Goal: Information Seeking & Learning: Learn about a topic

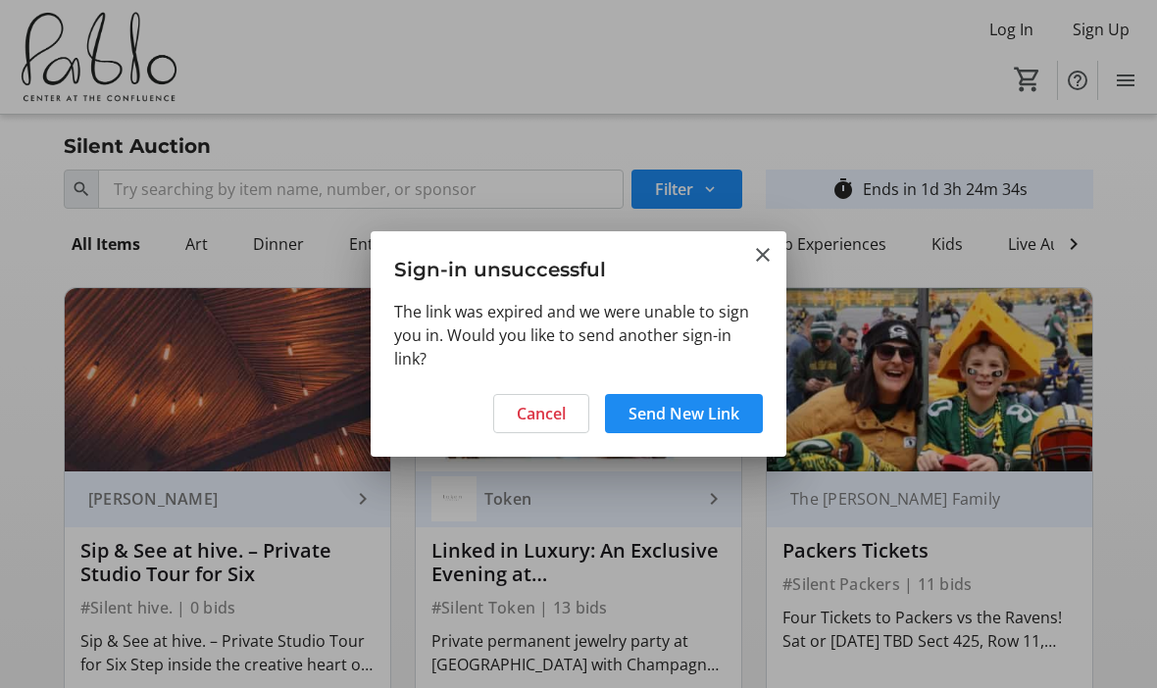
click at [770, 260] on mat-icon "Close" at bounding box center [763, 255] width 24 height 24
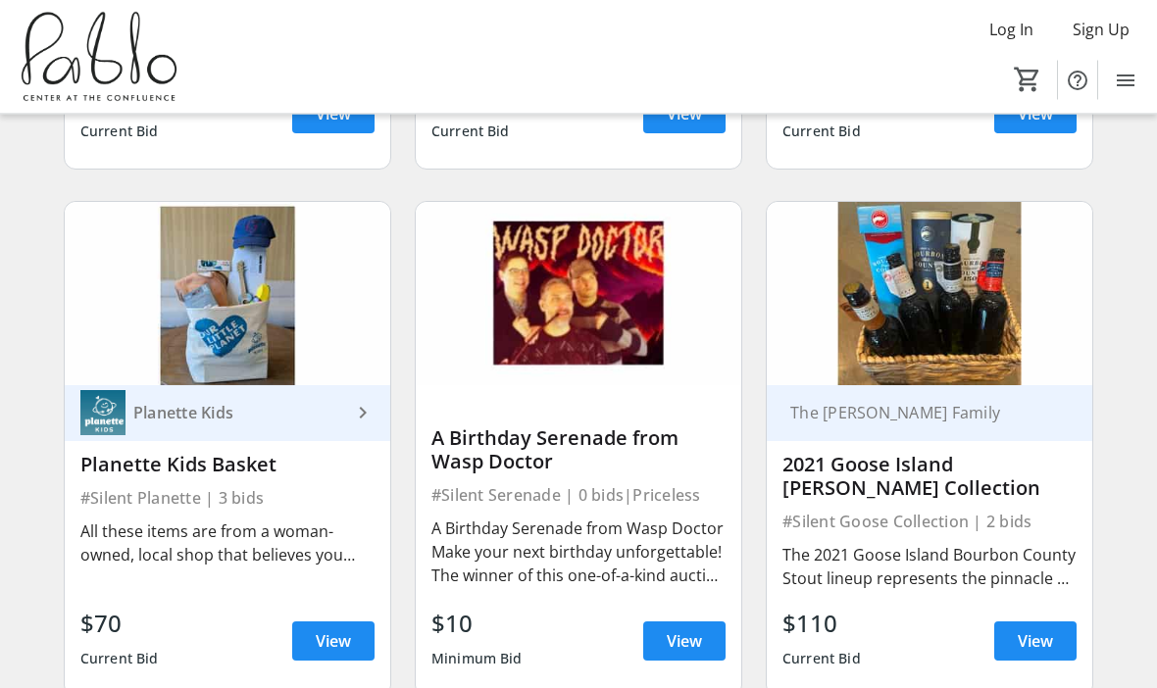
scroll to position [3250, 0]
click at [1049, 629] on span "View" at bounding box center [1035, 641] width 35 height 24
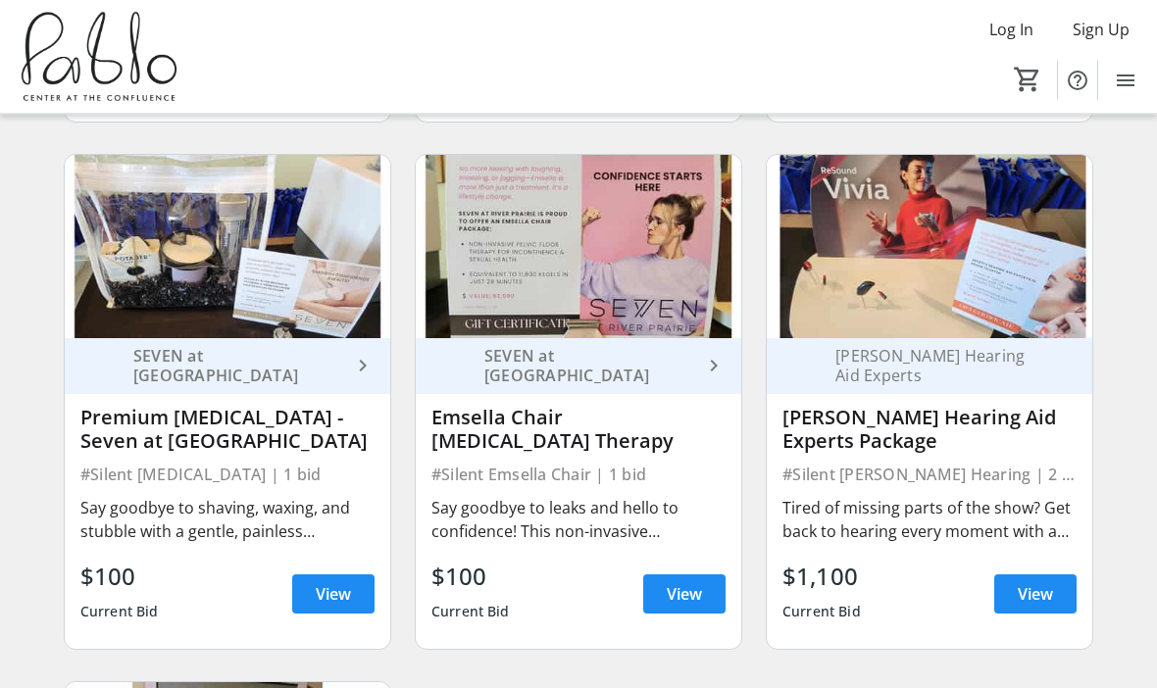
scroll to position [4879, 0]
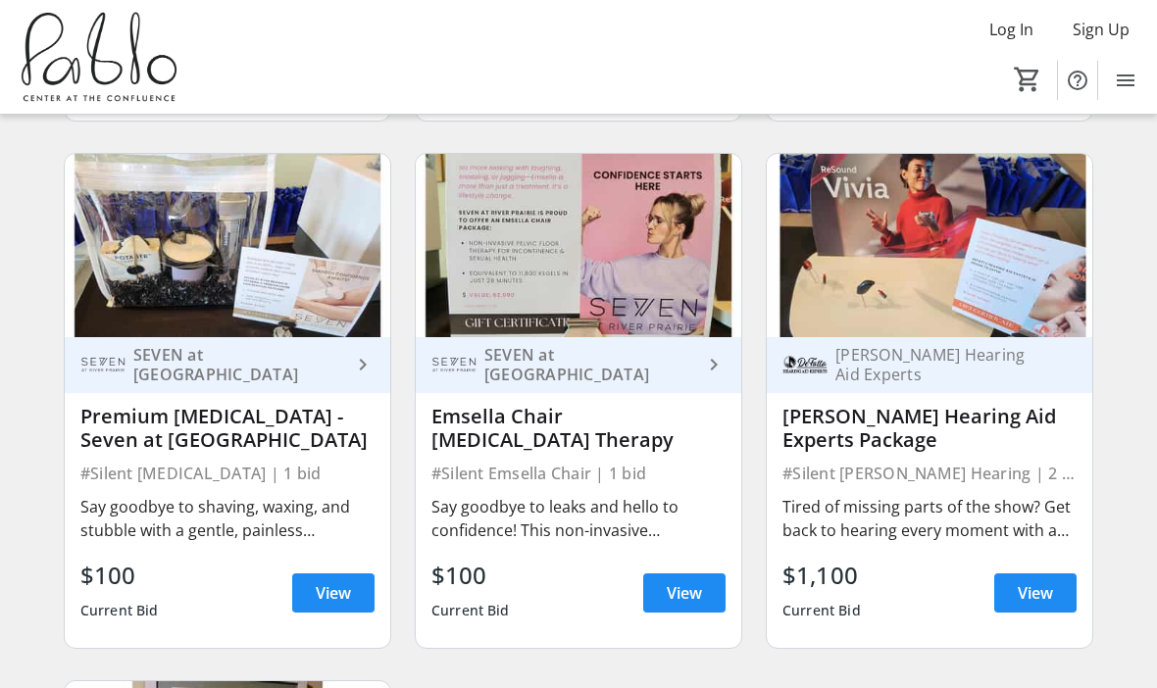
click at [1033, 581] on span "View" at bounding box center [1035, 593] width 35 height 24
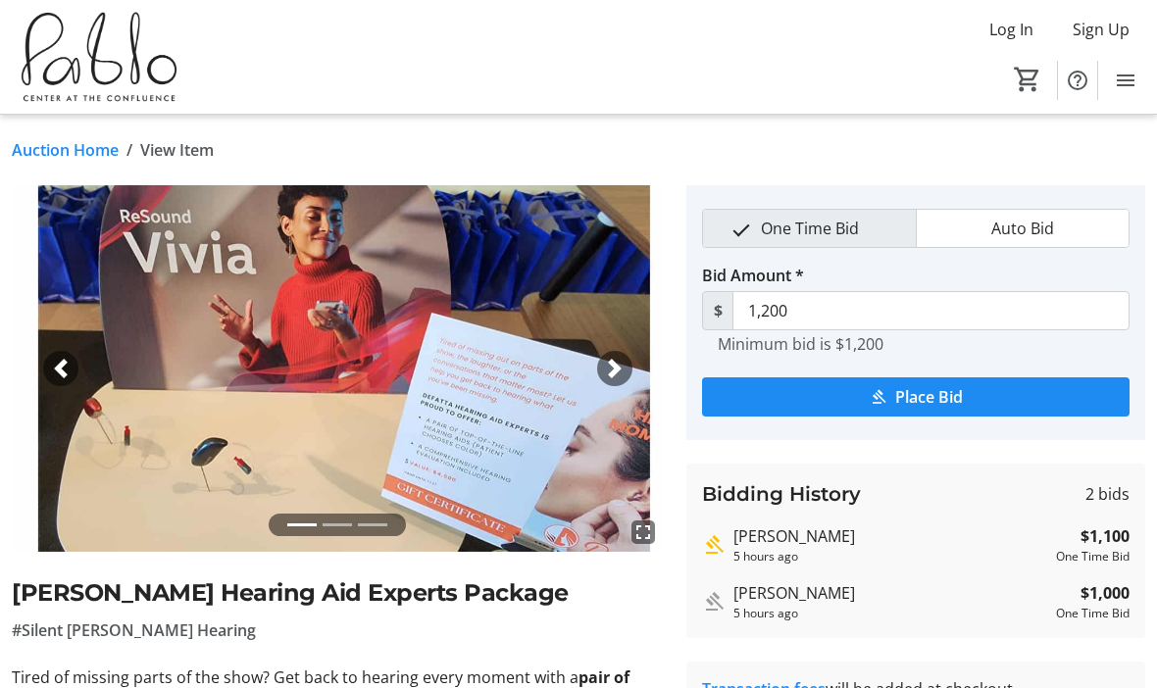
scroll to position [68, 0]
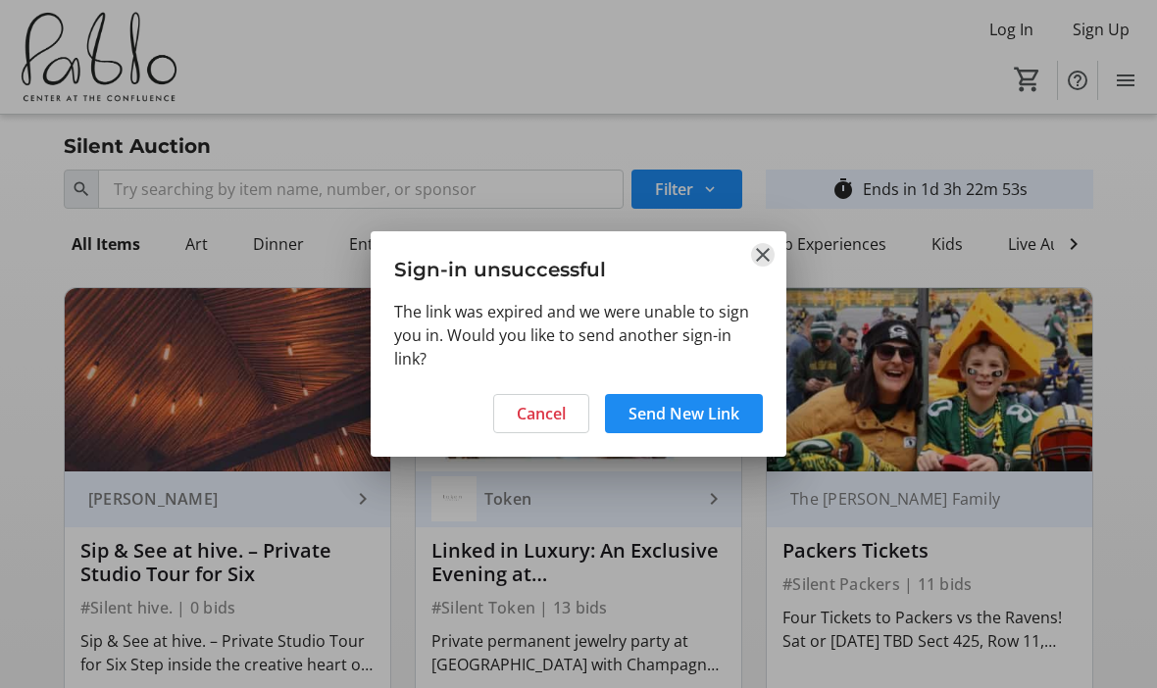
click at [760, 258] on mat-icon "Close" at bounding box center [763, 255] width 24 height 24
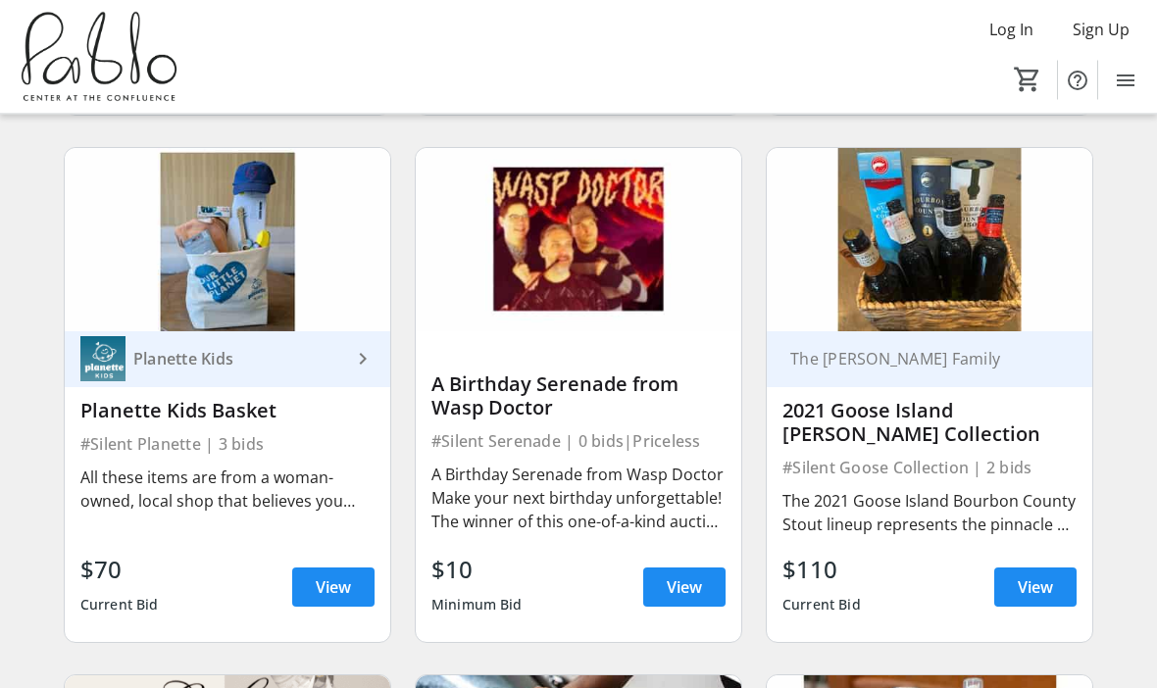
scroll to position [3304, 0]
click at [1042, 575] on span "View" at bounding box center [1035, 587] width 35 height 24
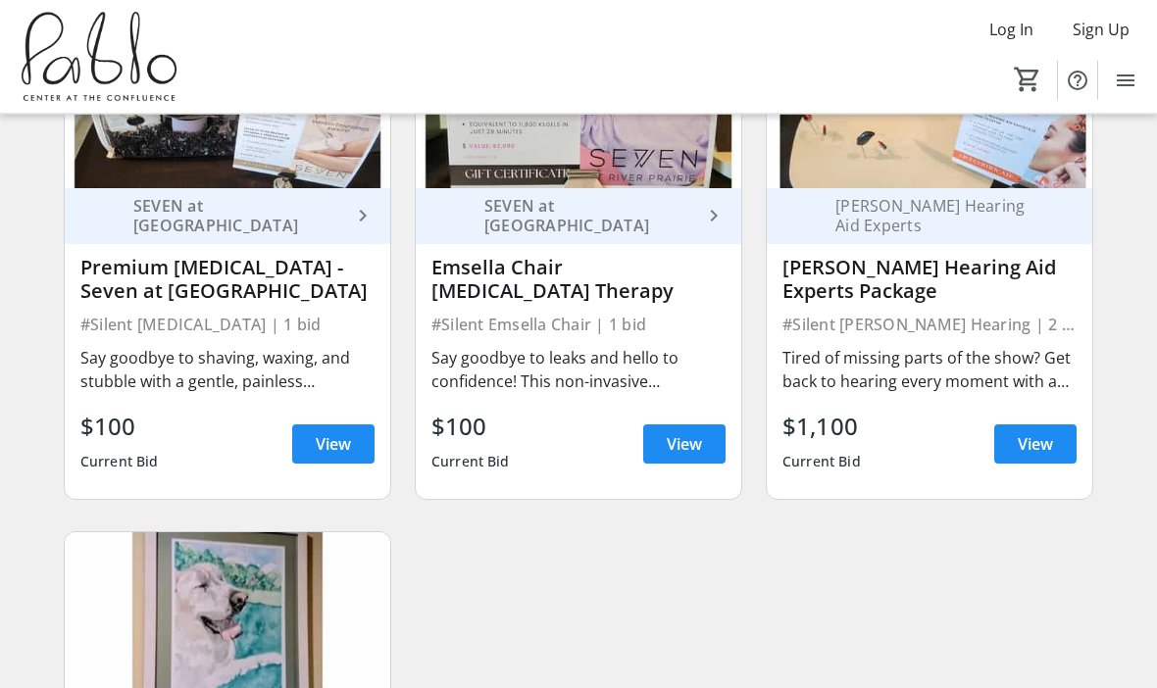
scroll to position [5029, 0]
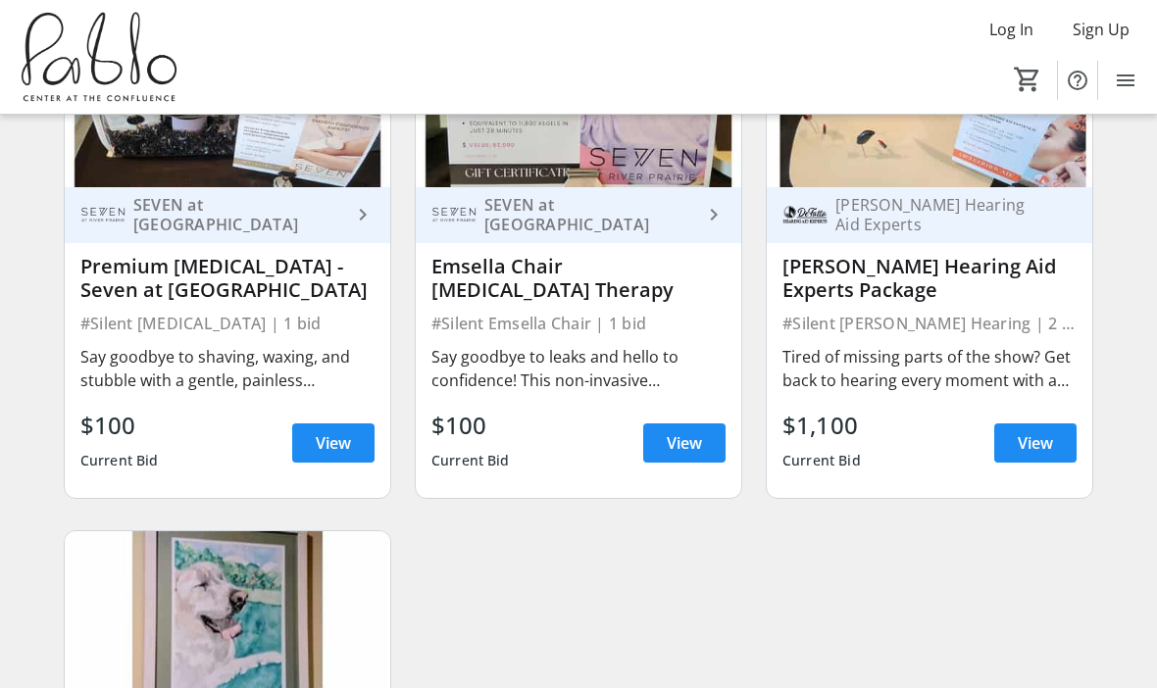
click at [689, 431] on span "View" at bounding box center [684, 443] width 35 height 24
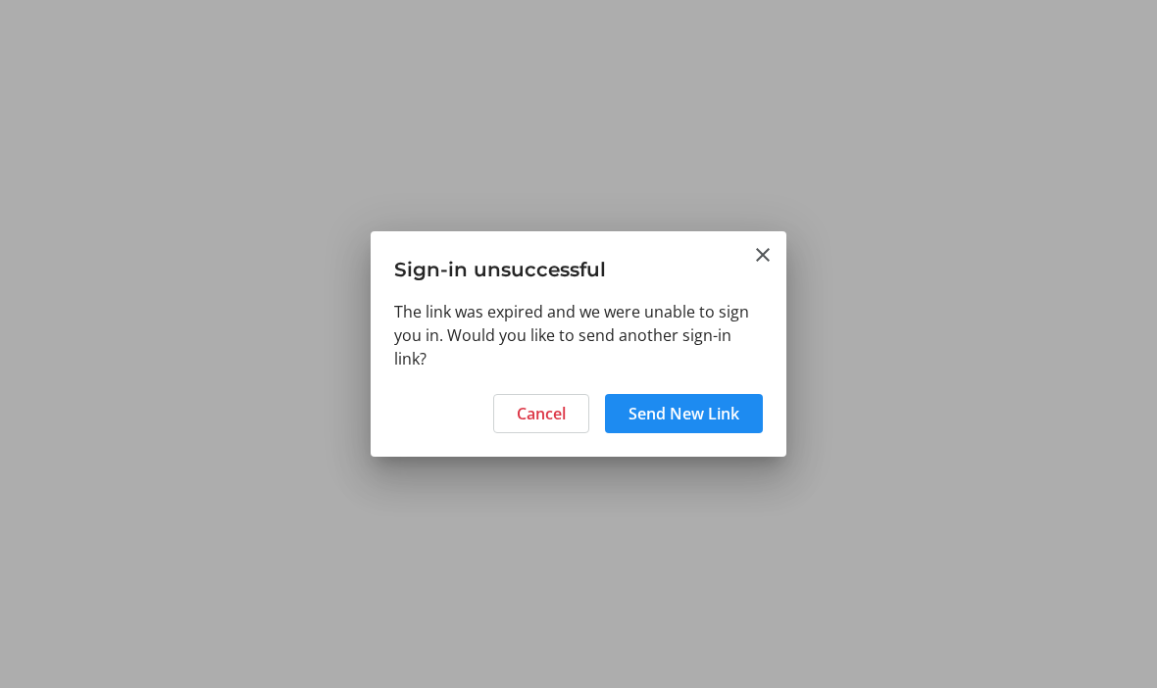
click at [728, 409] on span "Send New Link" at bounding box center [683, 414] width 111 height 24
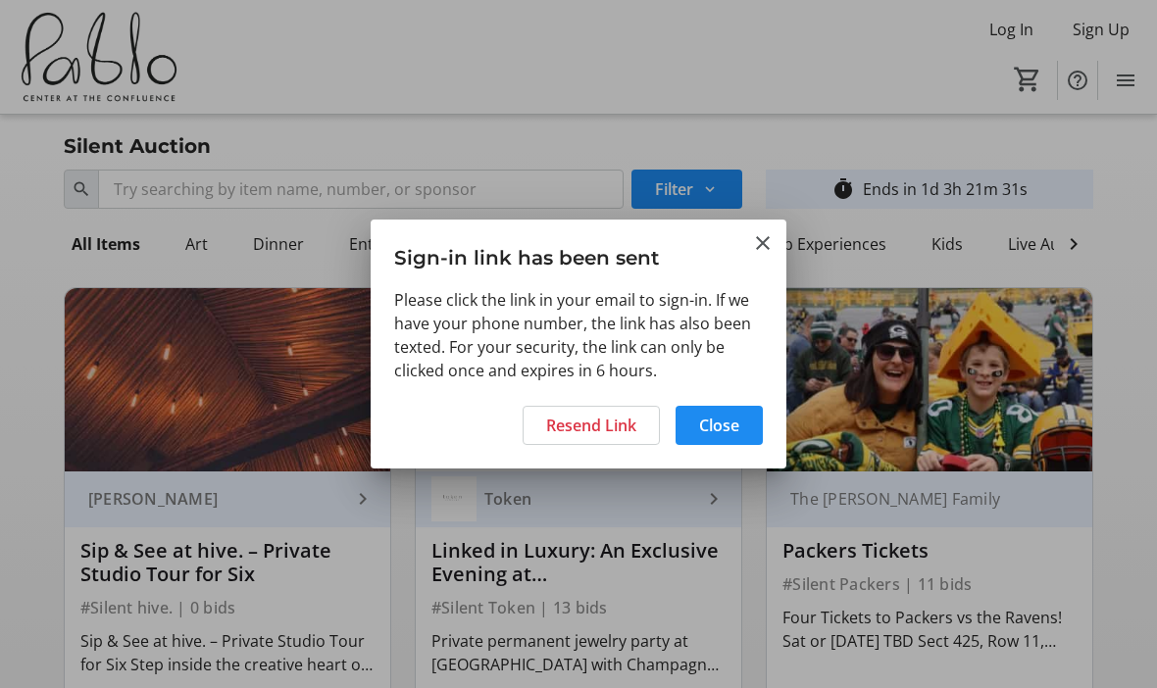
click at [765, 246] on mat-icon "Close" at bounding box center [763, 243] width 24 height 24
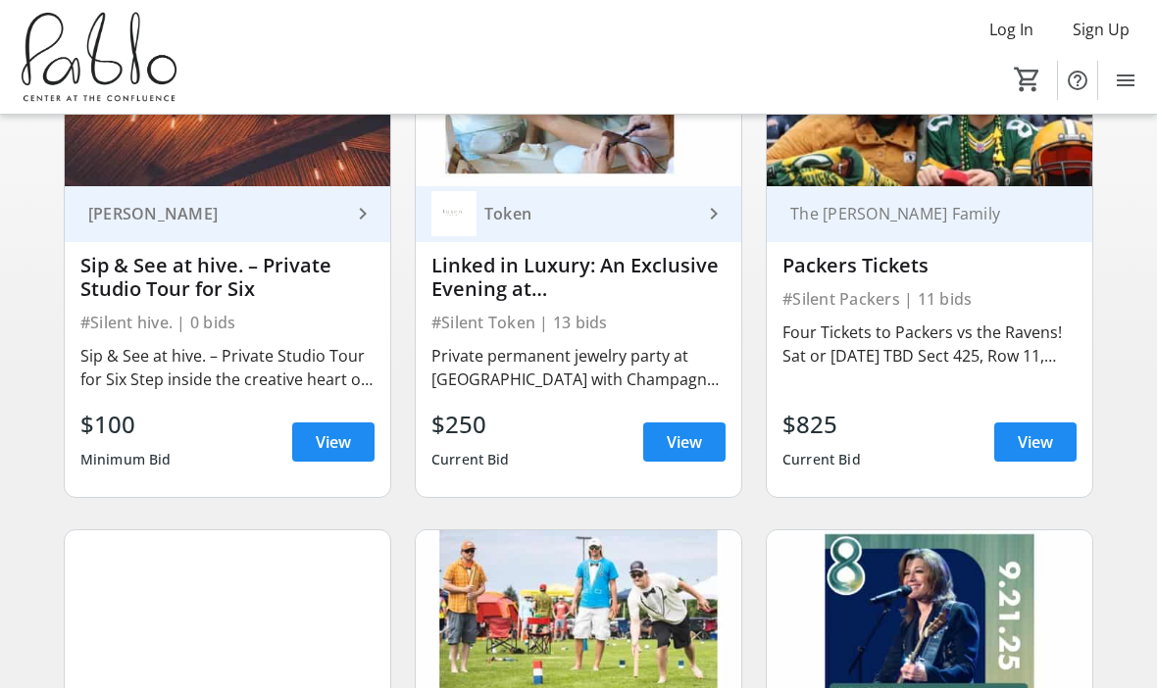
scroll to position [284, 0]
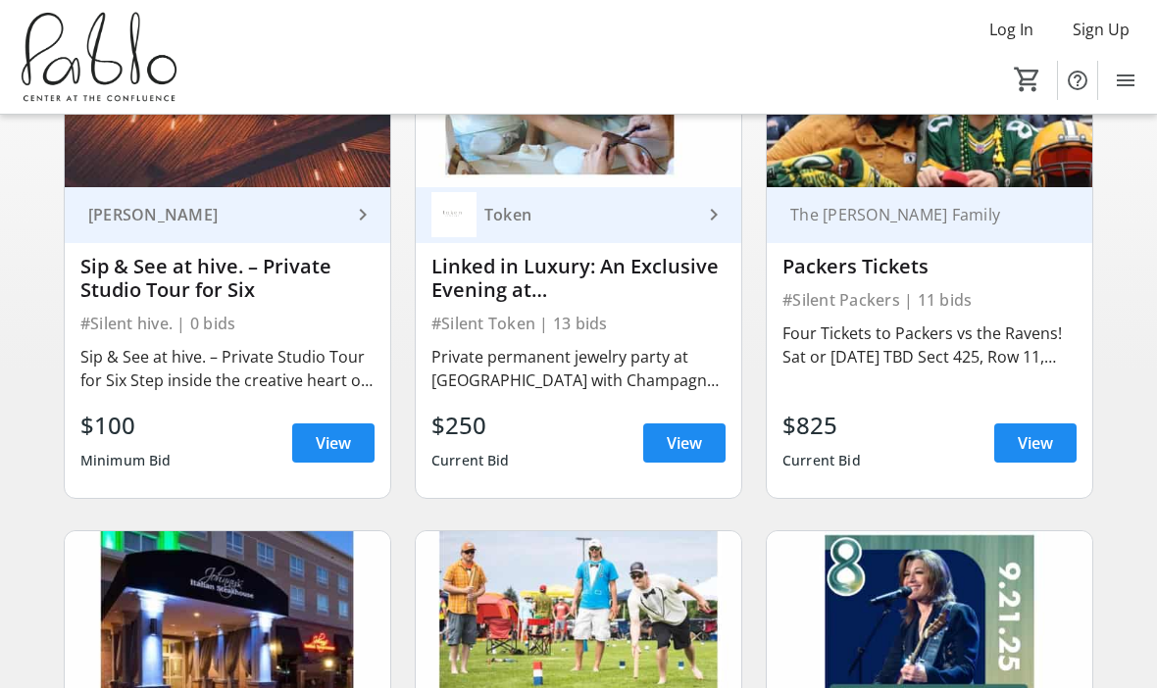
click at [1034, 445] on span "View" at bounding box center [1035, 443] width 35 height 24
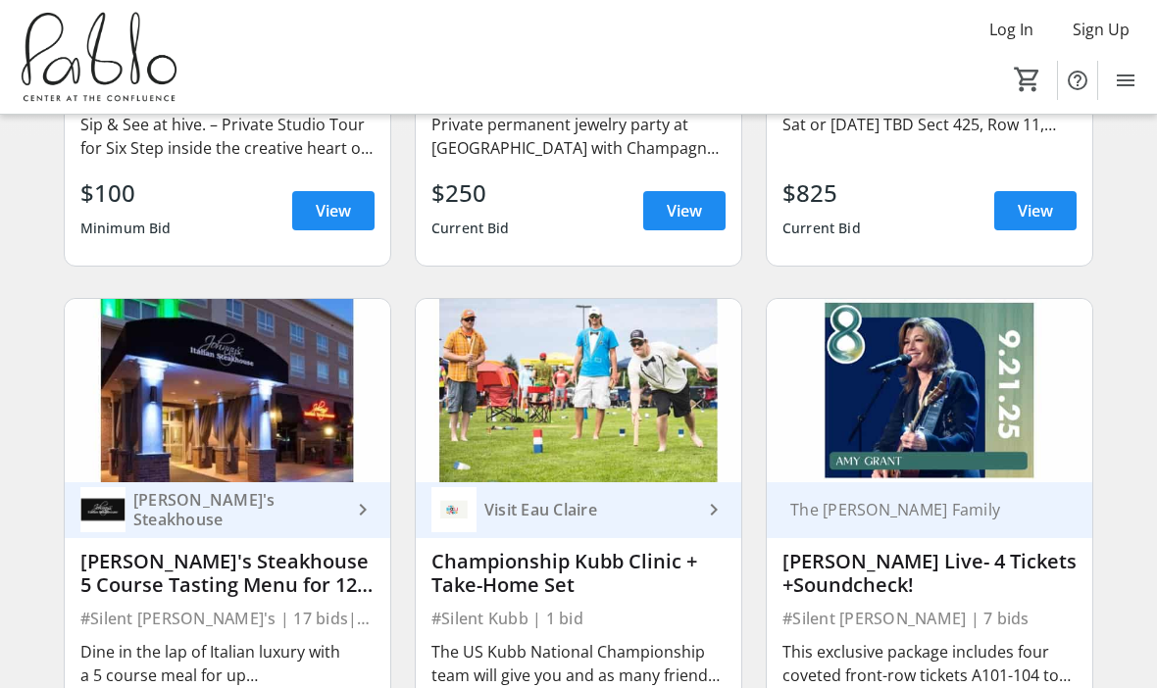
scroll to position [561, 0]
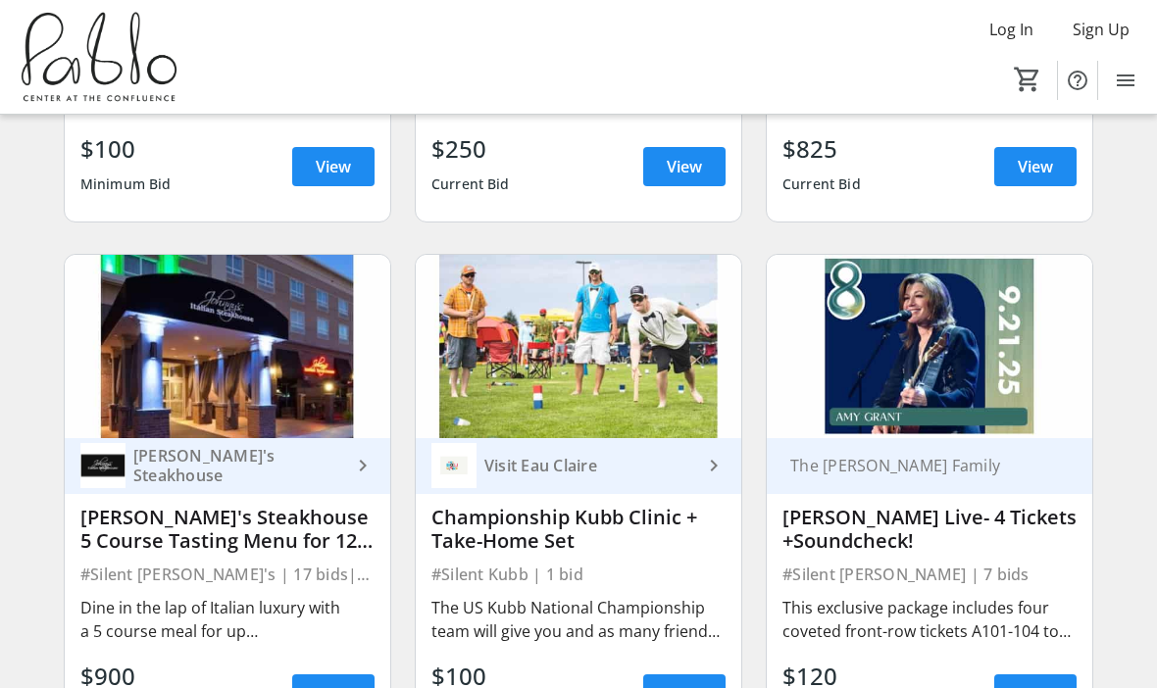
click at [348, 687] on span "View" at bounding box center [333, 694] width 35 height 24
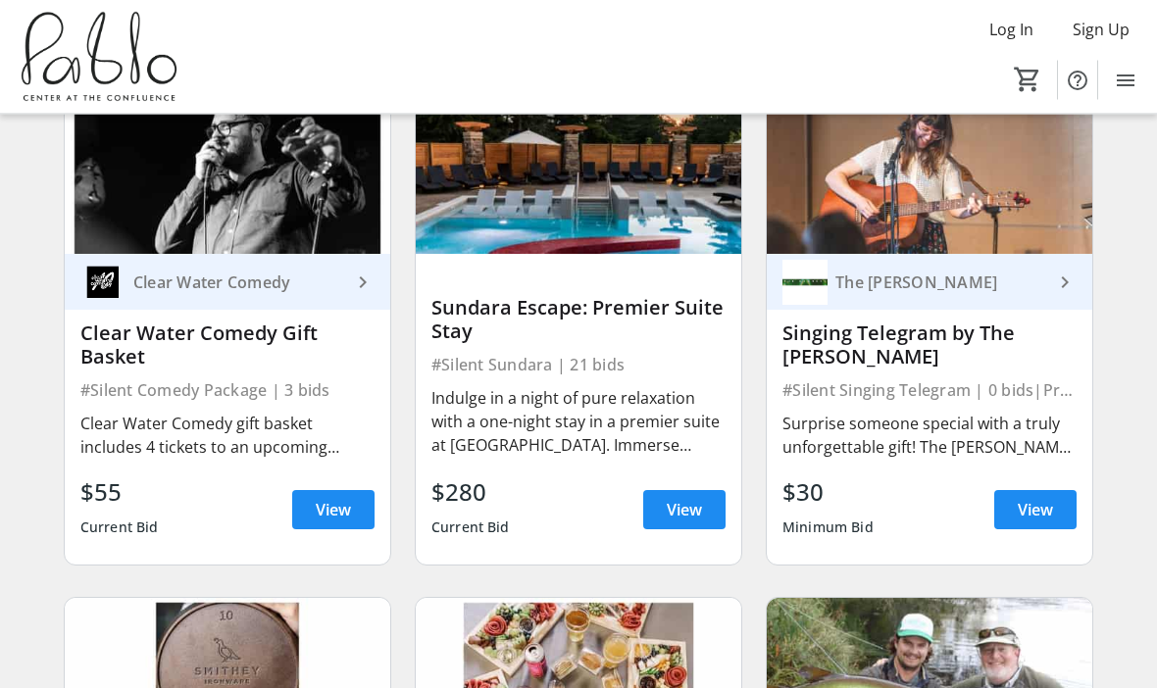
scroll to position [1272, 0]
click at [705, 519] on span at bounding box center [684, 509] width 82 height 47
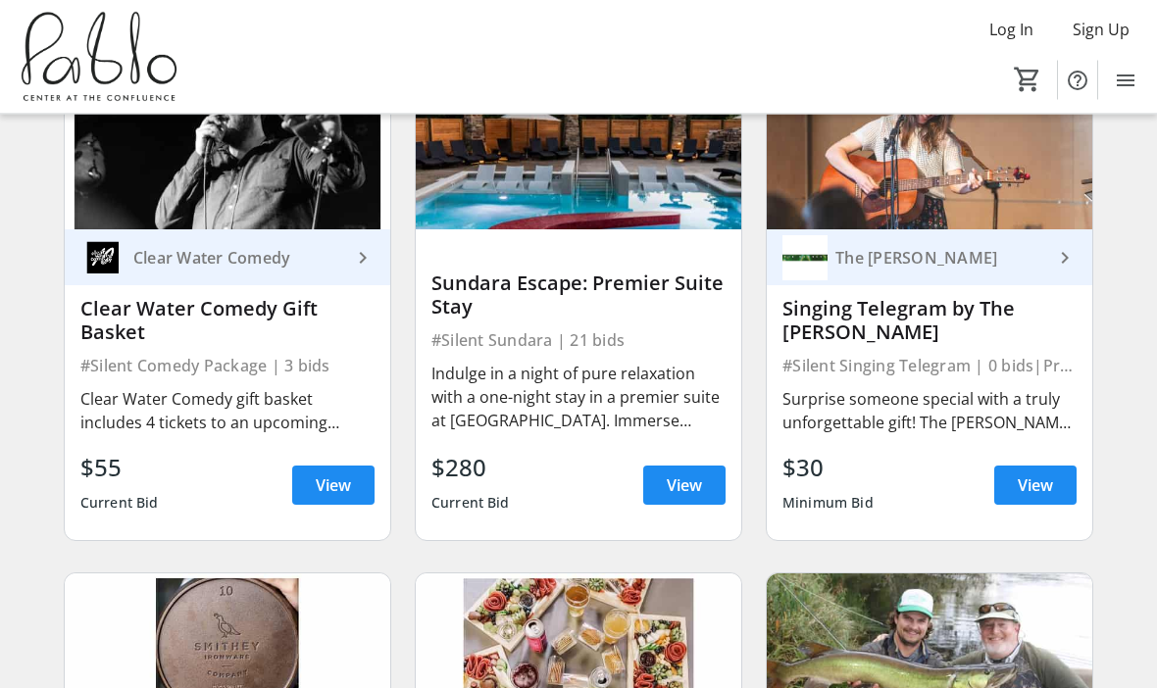
scroll to position [1296, 0]
click at [1047, 486] on span "View" at bounding box center [1035, 486] width 35 height 24
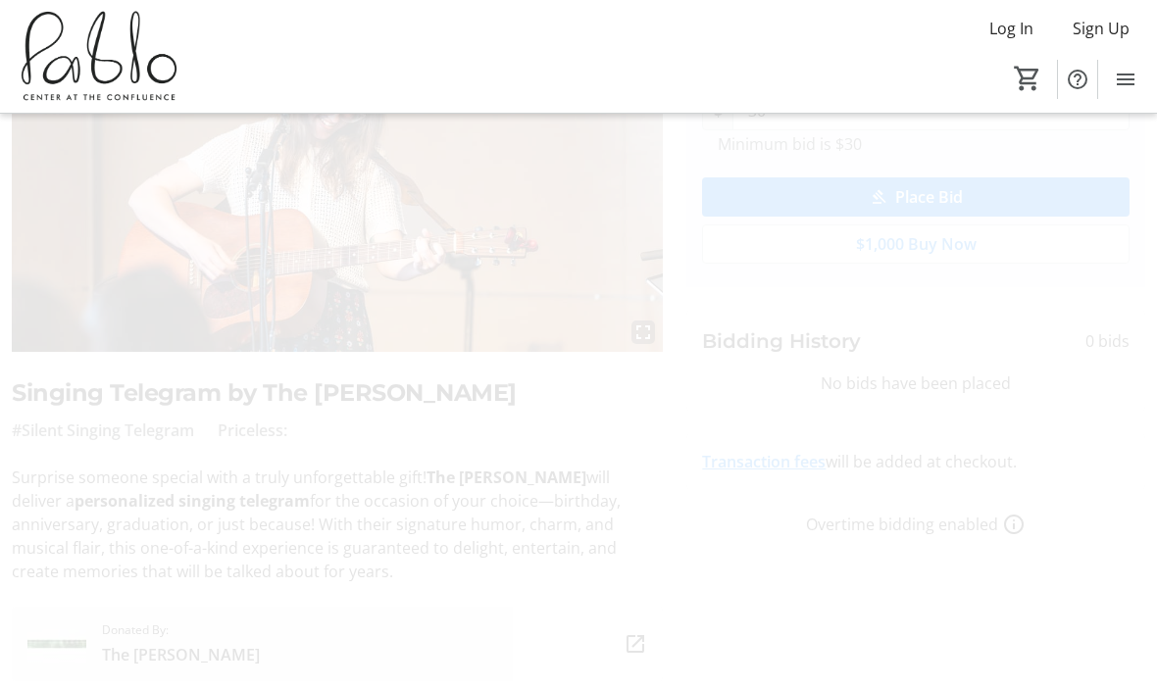
scroll to position [168, 0]
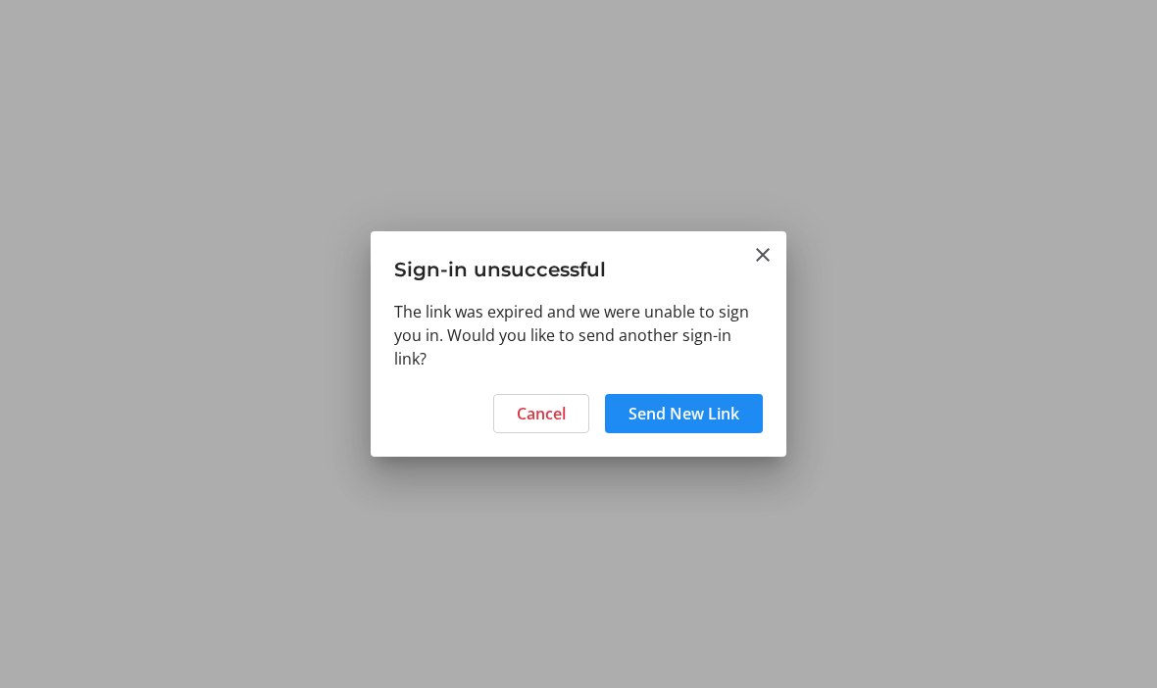
click at [763, 262] on mat-icon "Close" at bounding box center [763, 255] width 24 height 24
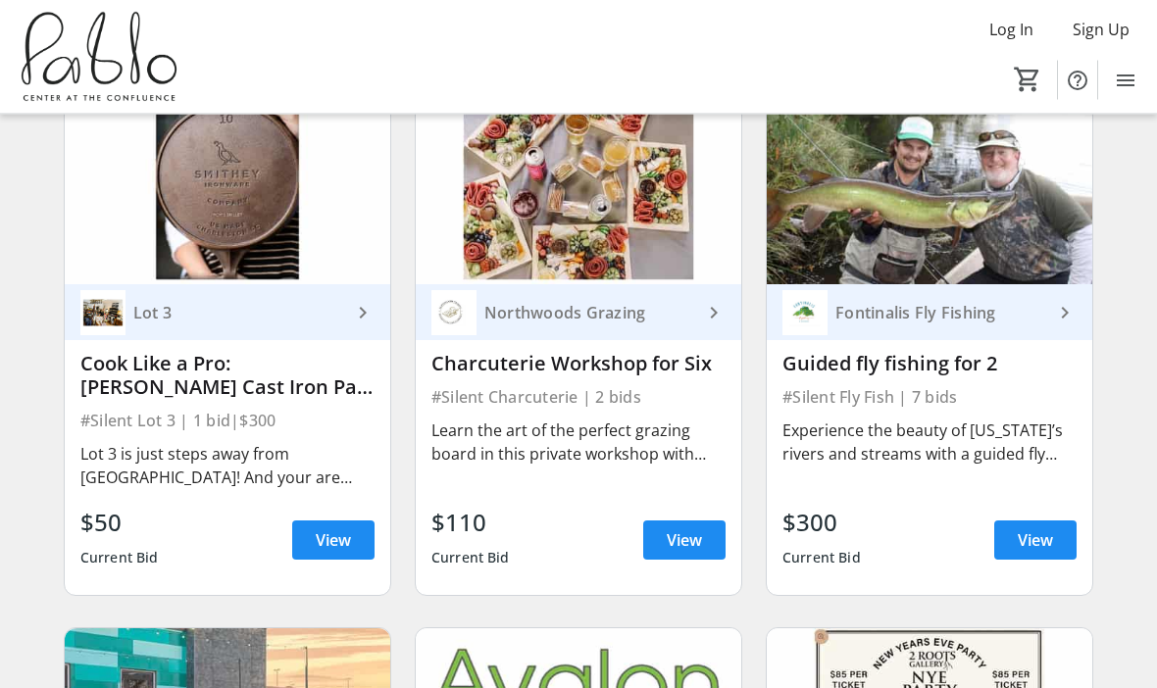
scroll to position [1771, 0]
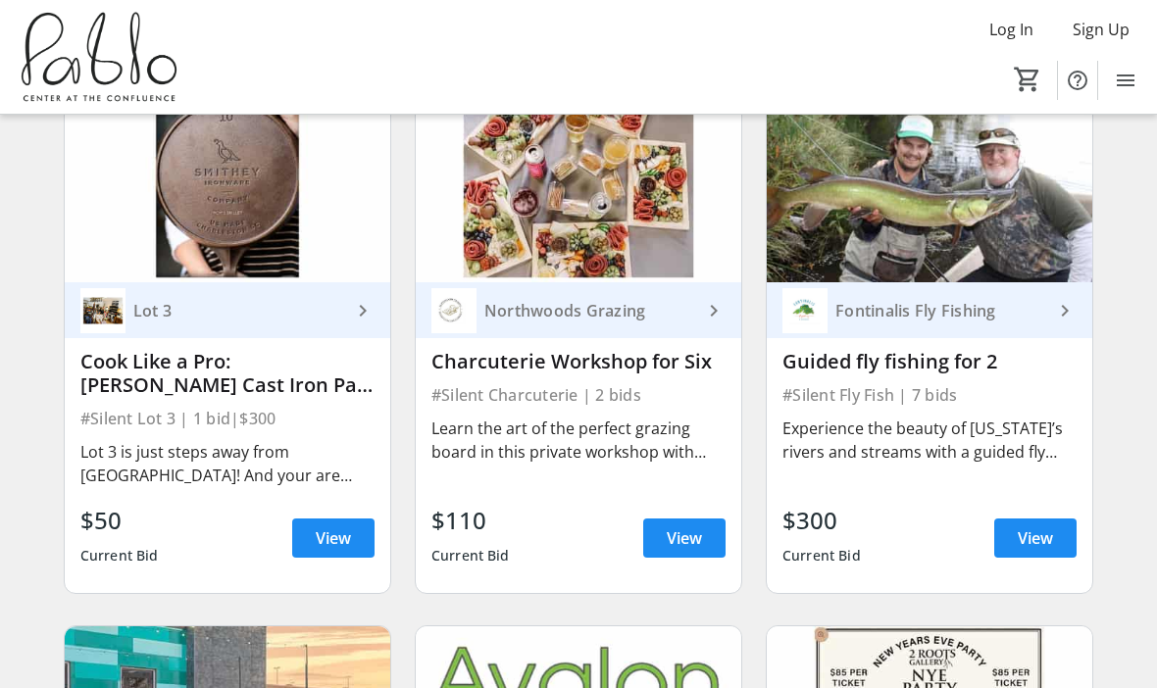
click at [694, 548] on span "View" at bounding box center [684, 538] width 35 height 24
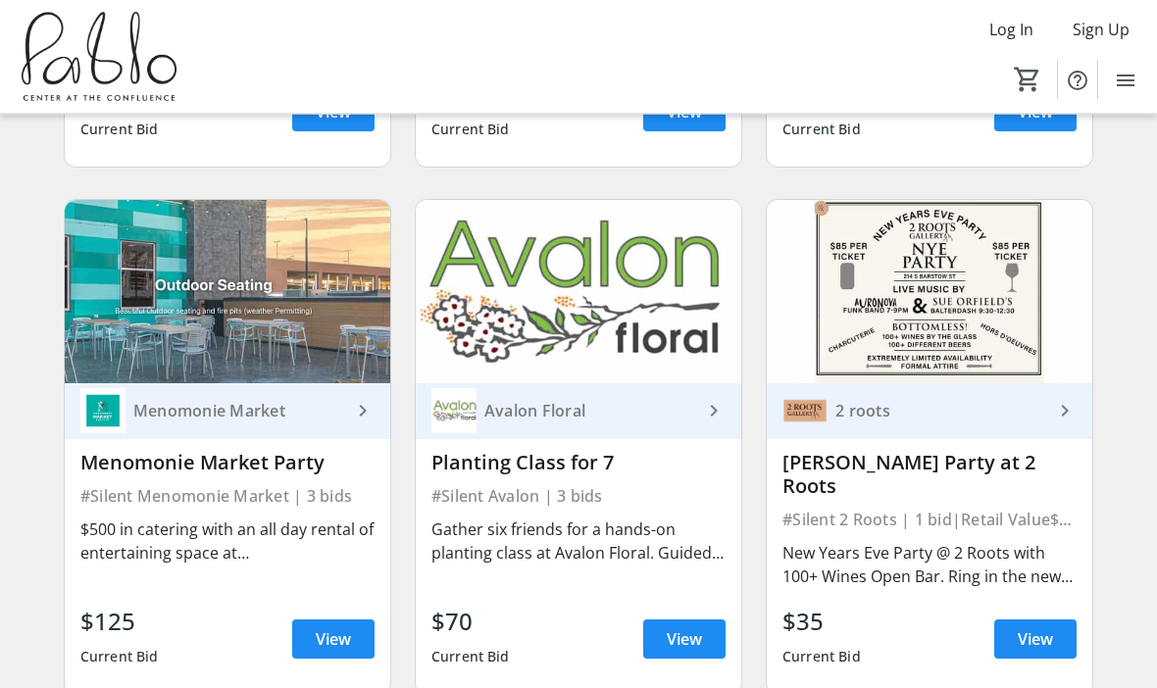
scroll to position [2201, 0]
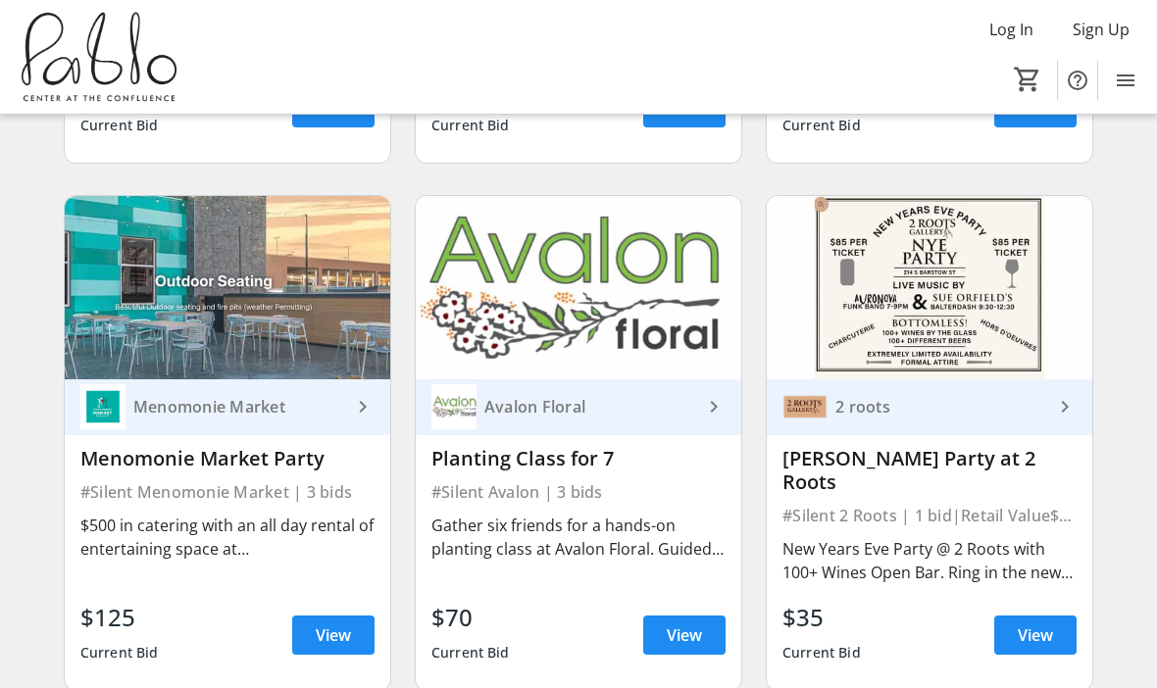
click at [331, 624] on span "View" at bounding box center [333, 636] width 35 height 24
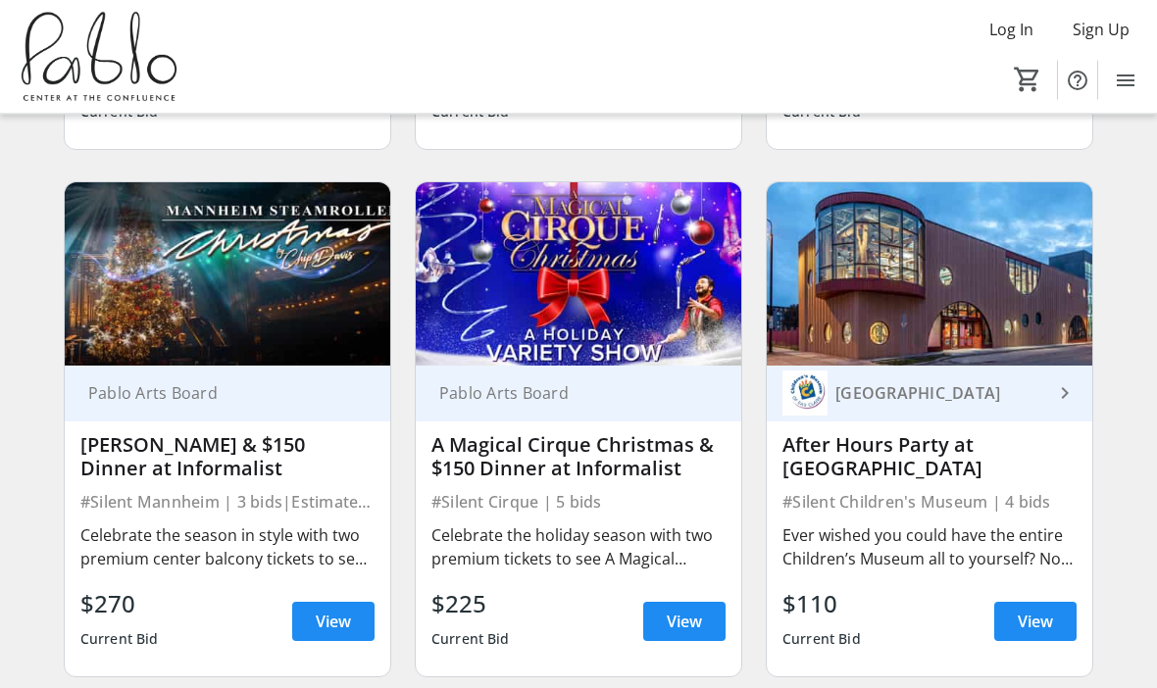
scroll to position [2742, 0]
click at [1044, 611] on span at bounding box center [1035, 621] width 82 height 47
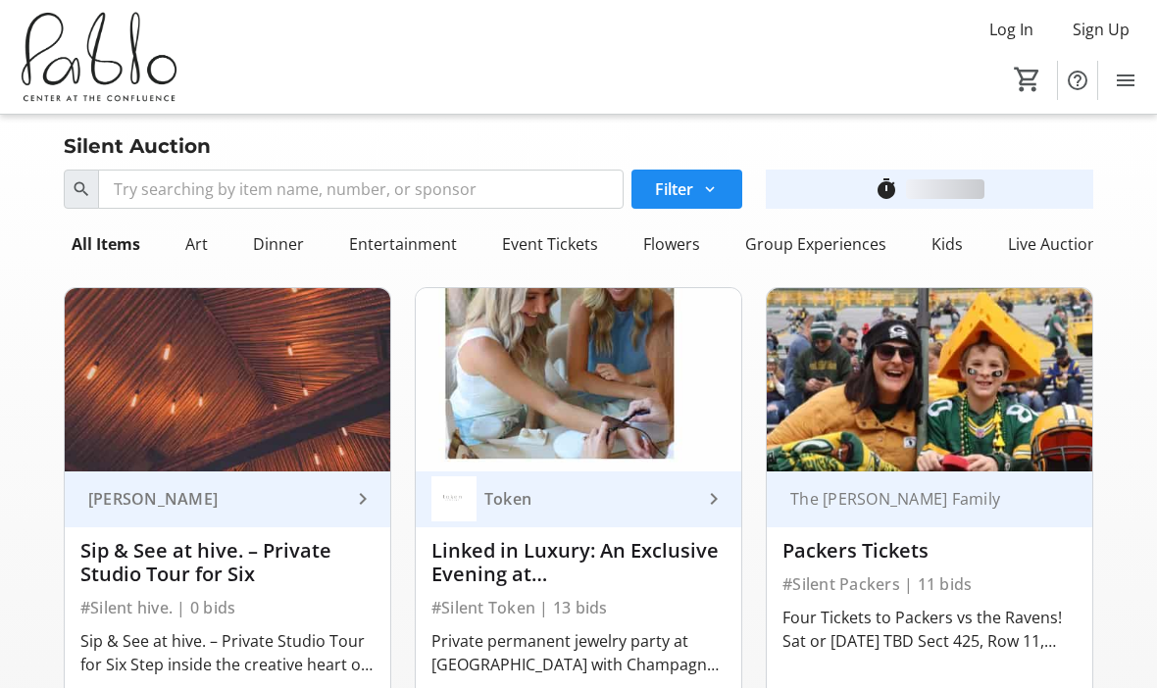
scroll to position [2742, 0]
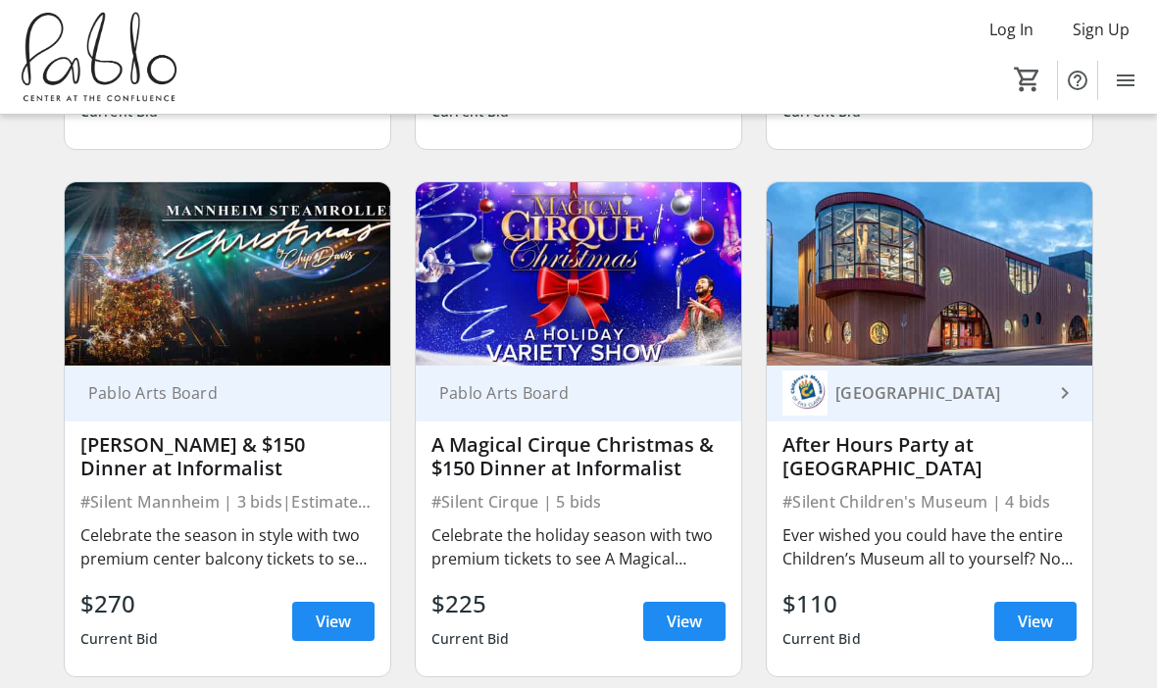
click at [690, 610] on span "View" at bounding box center [684, 622] width 35 height 24
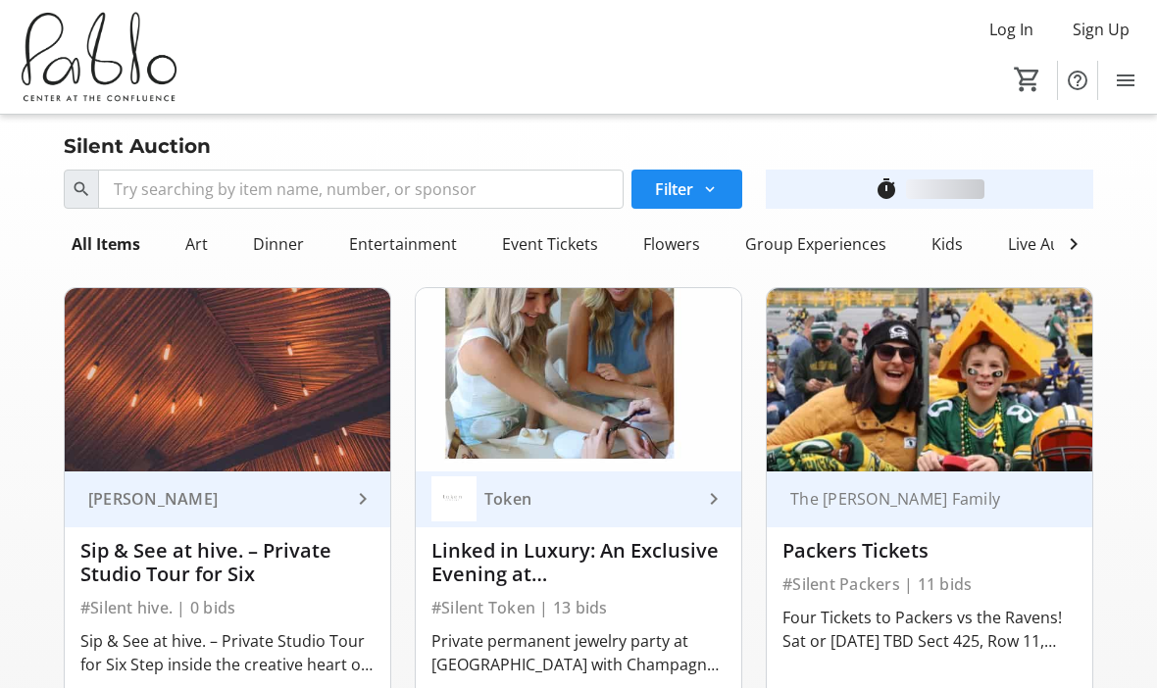
scroll to position [2742, 0]
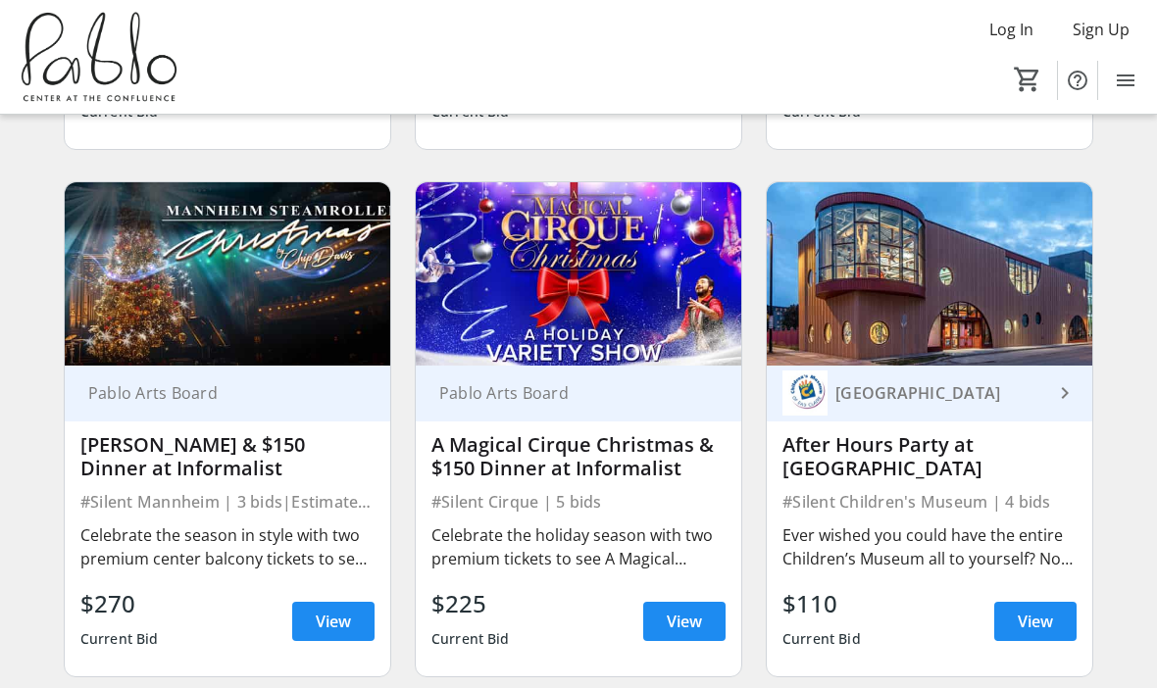
click at [356, 605] on span at bounding box center [333, 621] width 82 height 47
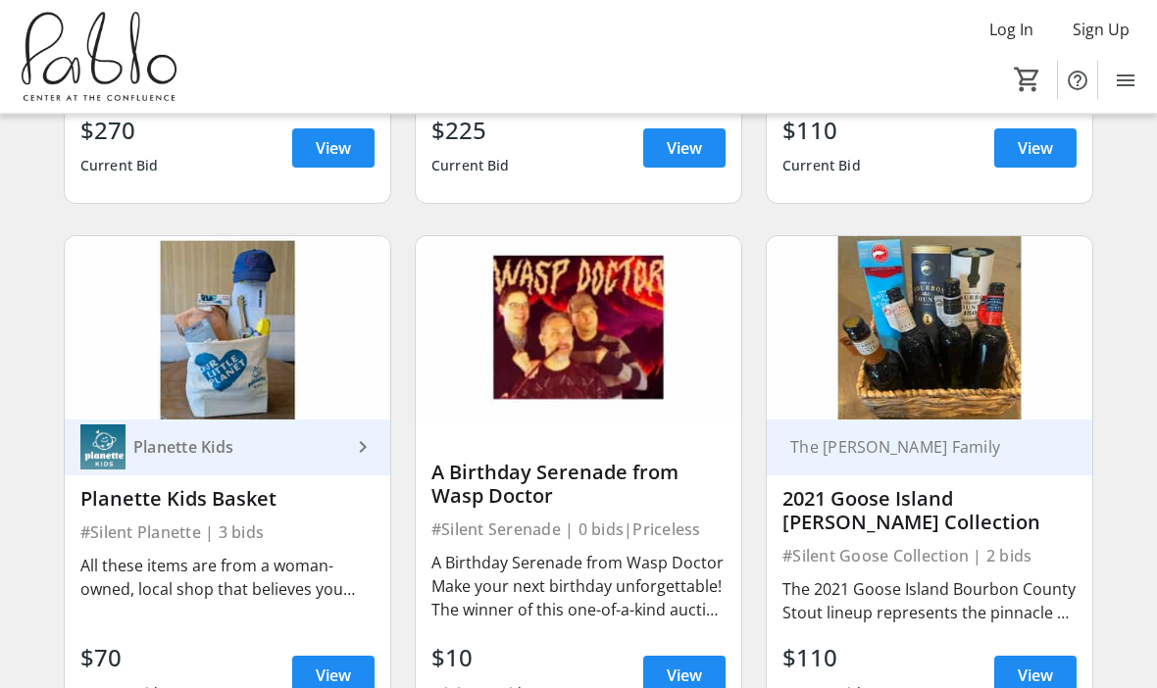
scroll to position [3217, 0]
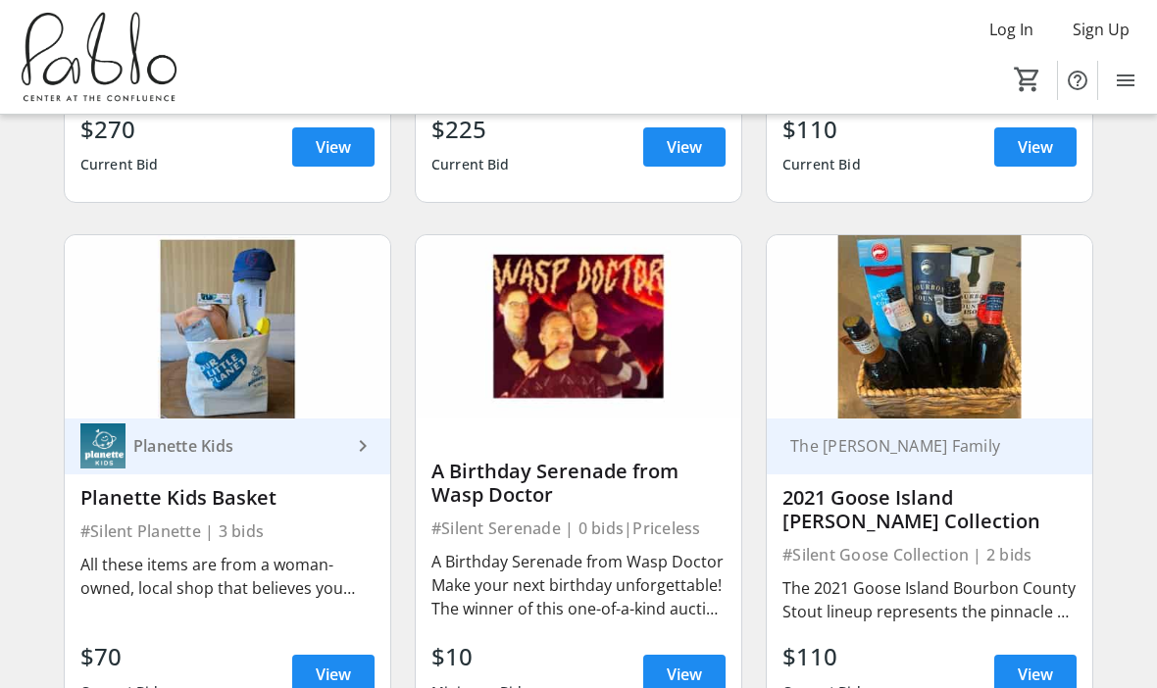
click at [337, 667] on span at bounding box center [333, 674] width 82 height 47
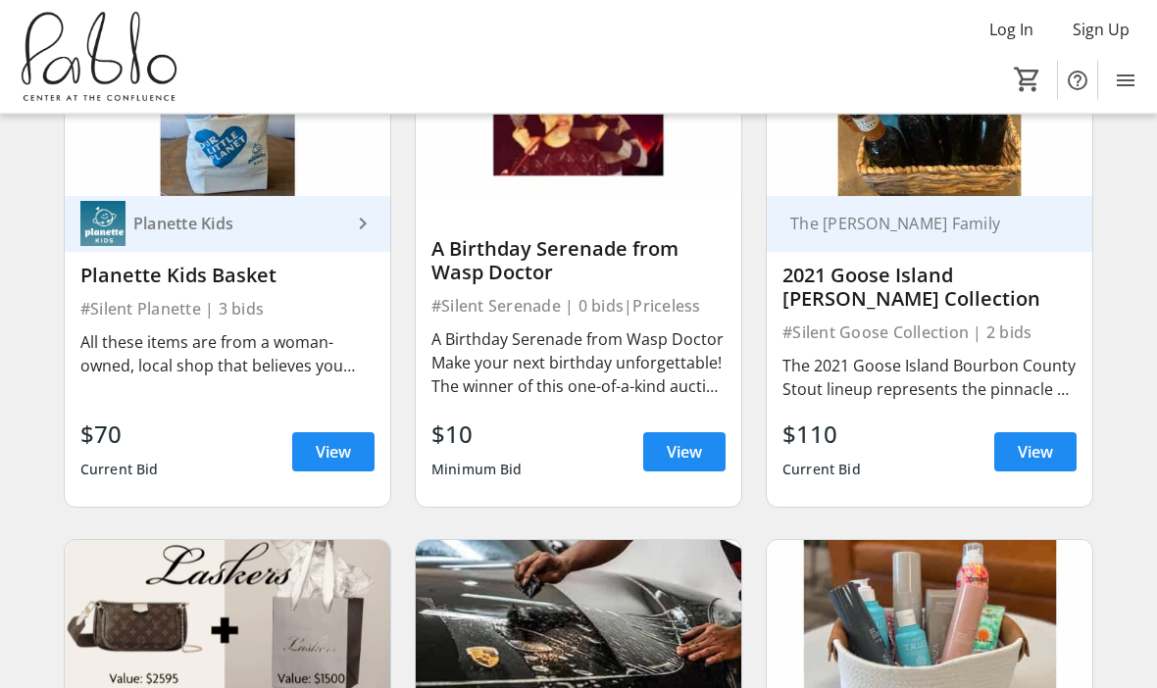
scroll to position [3439, 0]
click at [1032, 440] on span "View" at bounding box center [1035, 452] width 35 height 24
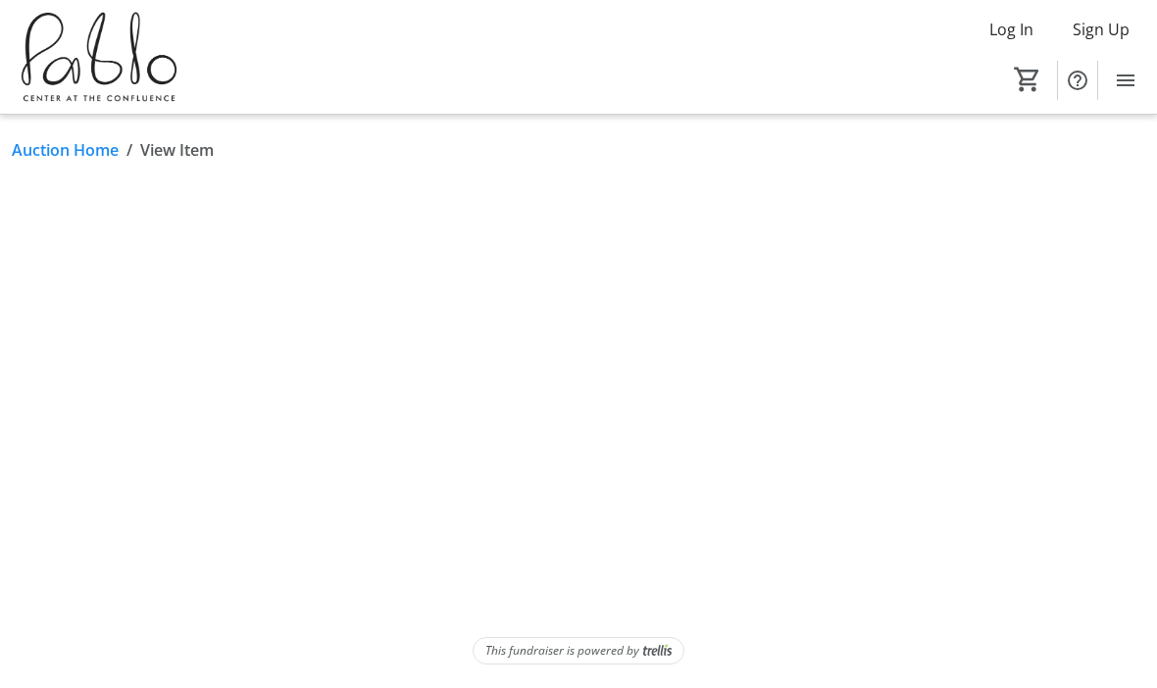
scroll to position [68, 0]
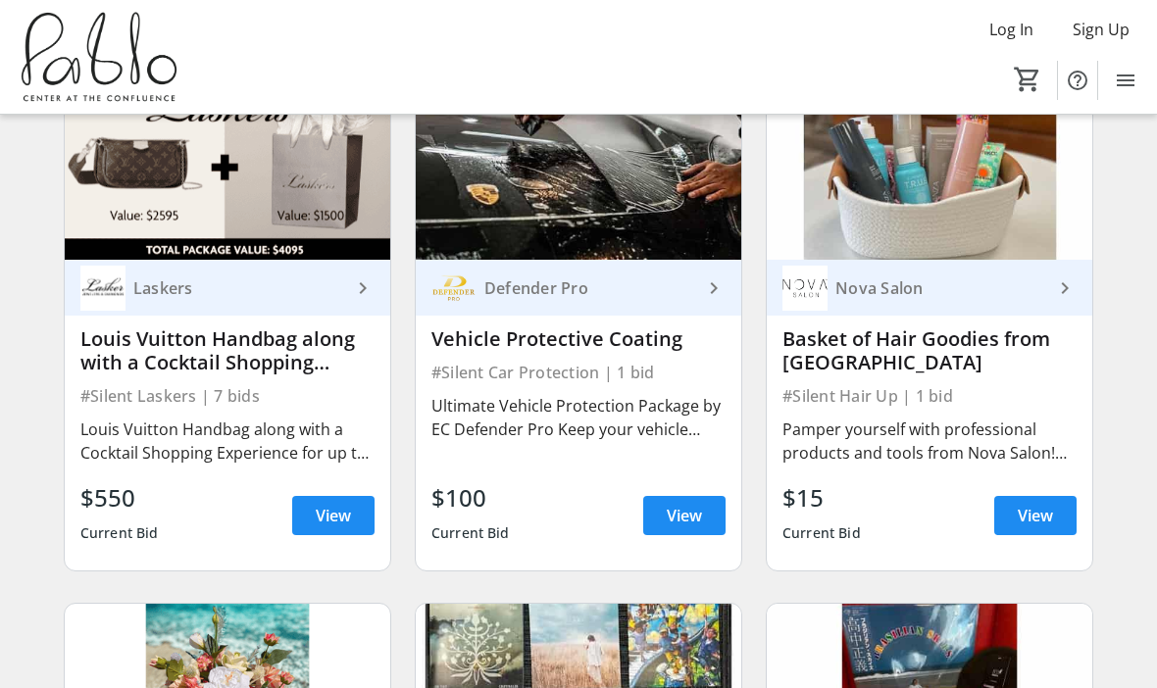
scroll to position [3912, 0]
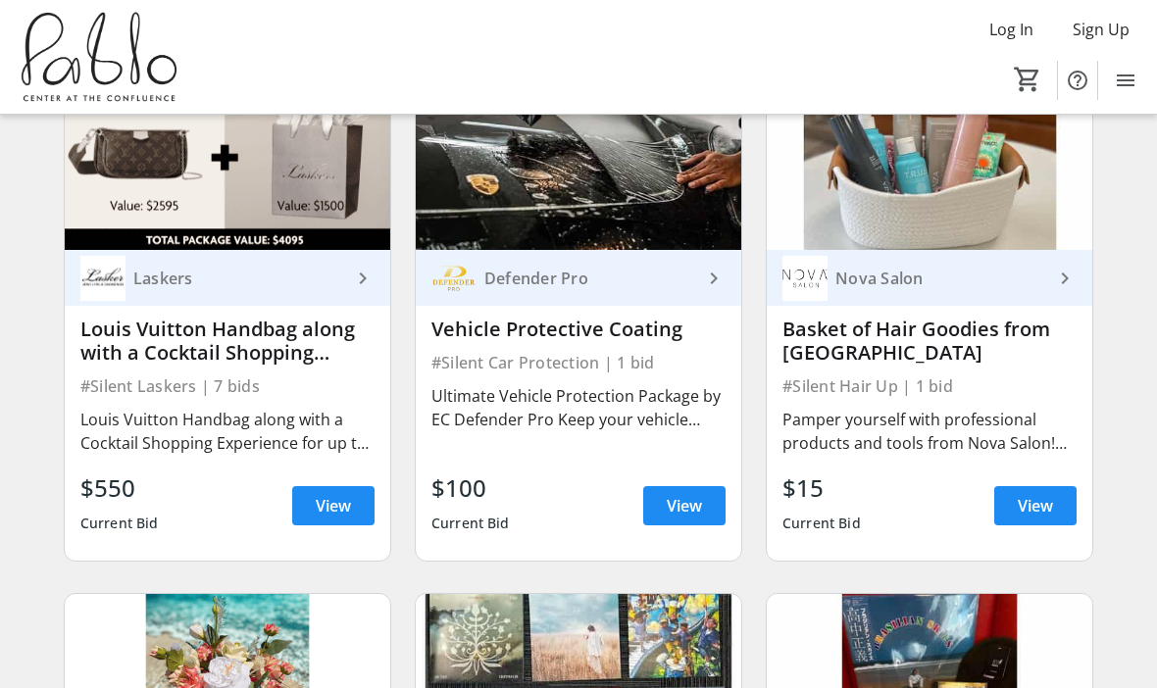
click at [334, 494] on span "View" at bounding box center [333, 506] width 35 height 24
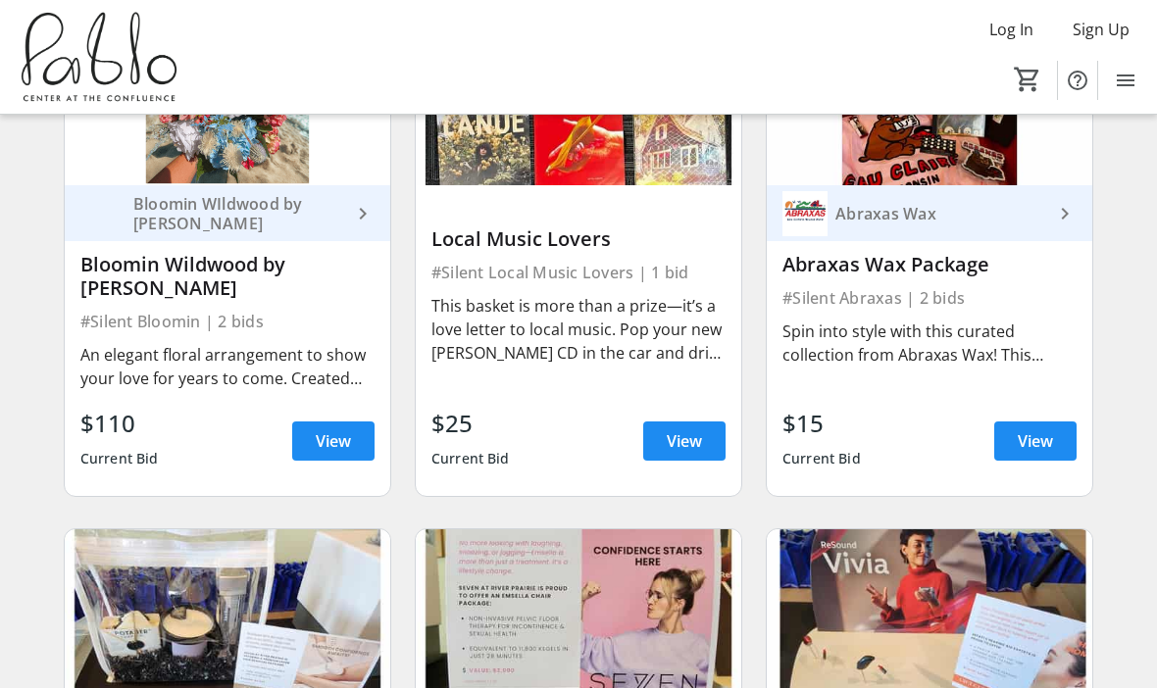
scroll to position [4503, 0]
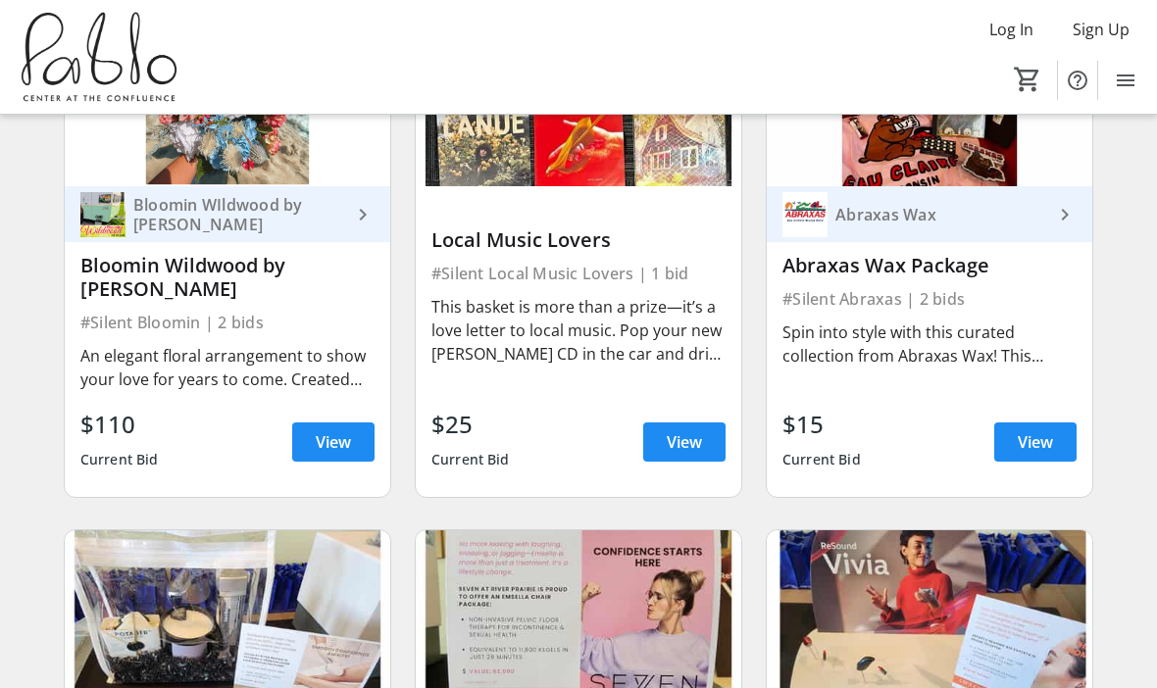
click at [1052, 430] on span "View" at bounding box center [1035, 442] width 35 height 24
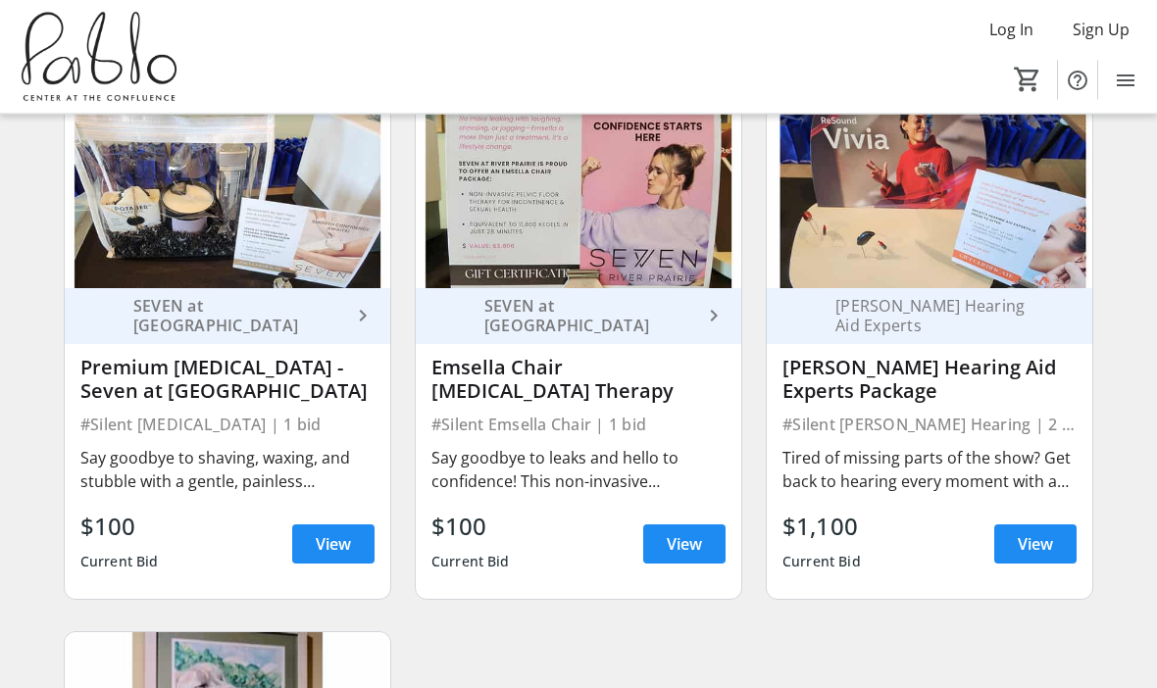
scroll to position [4928, 0]
click at [351, 521] on span at bounding box center [333, 544] width 82 height 47
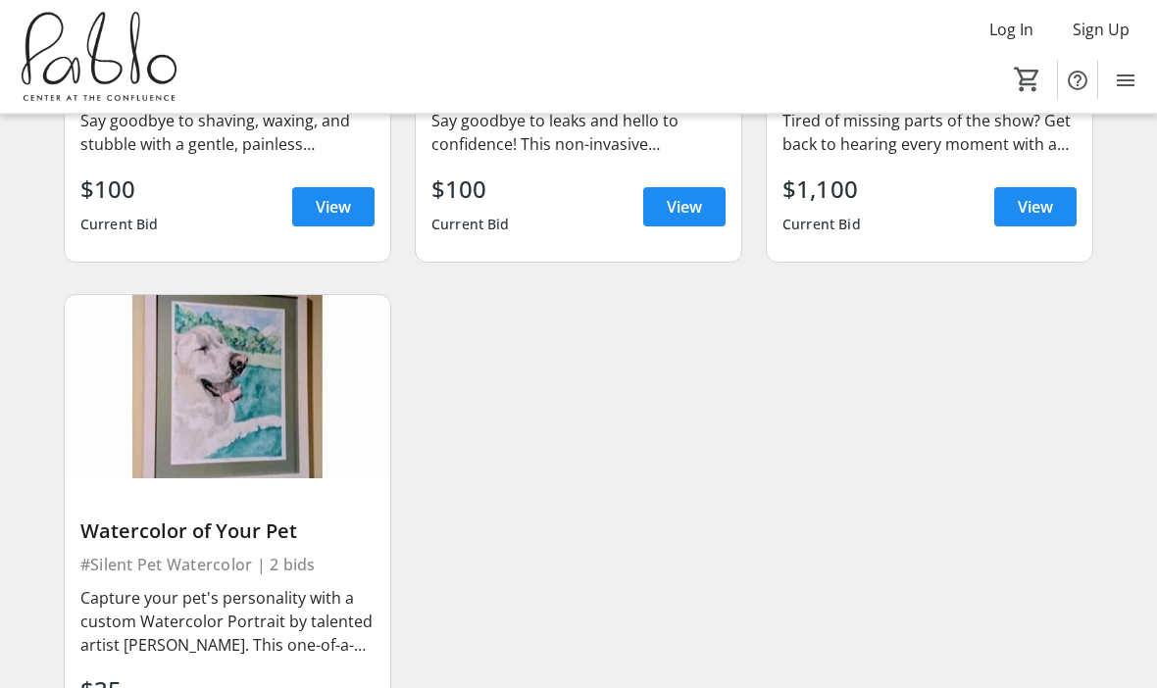
scroll to position [5285, 0]
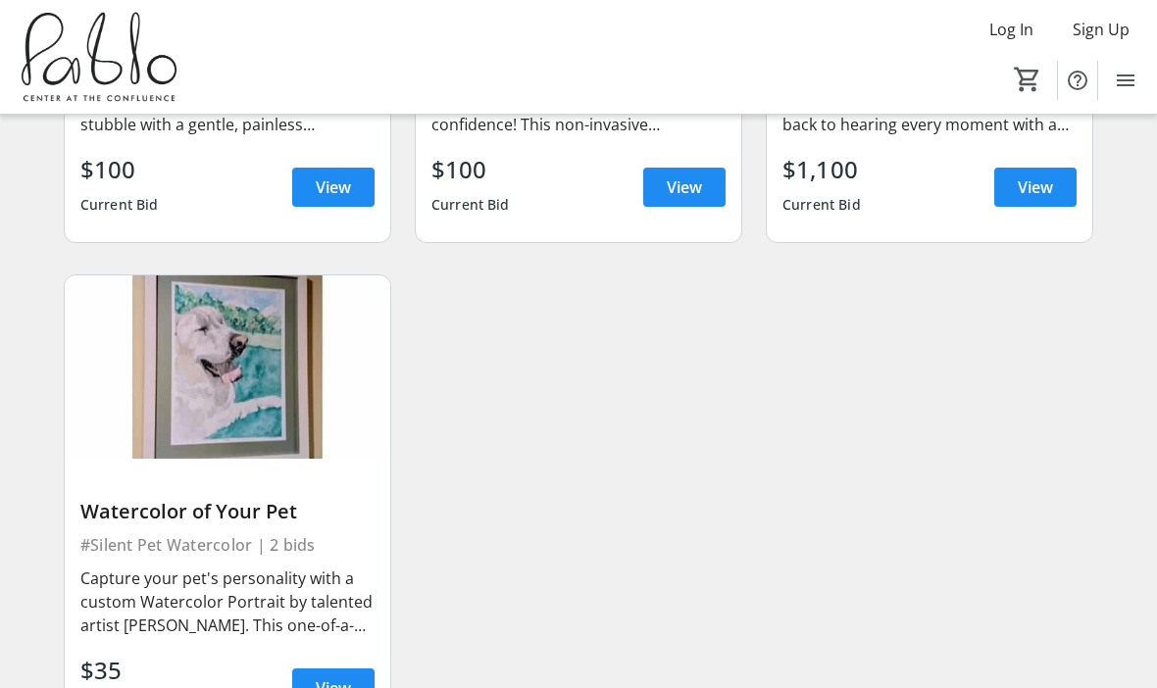
click at [350, 676] on span "View" at bounding box center [333, 688] width 35 height 24
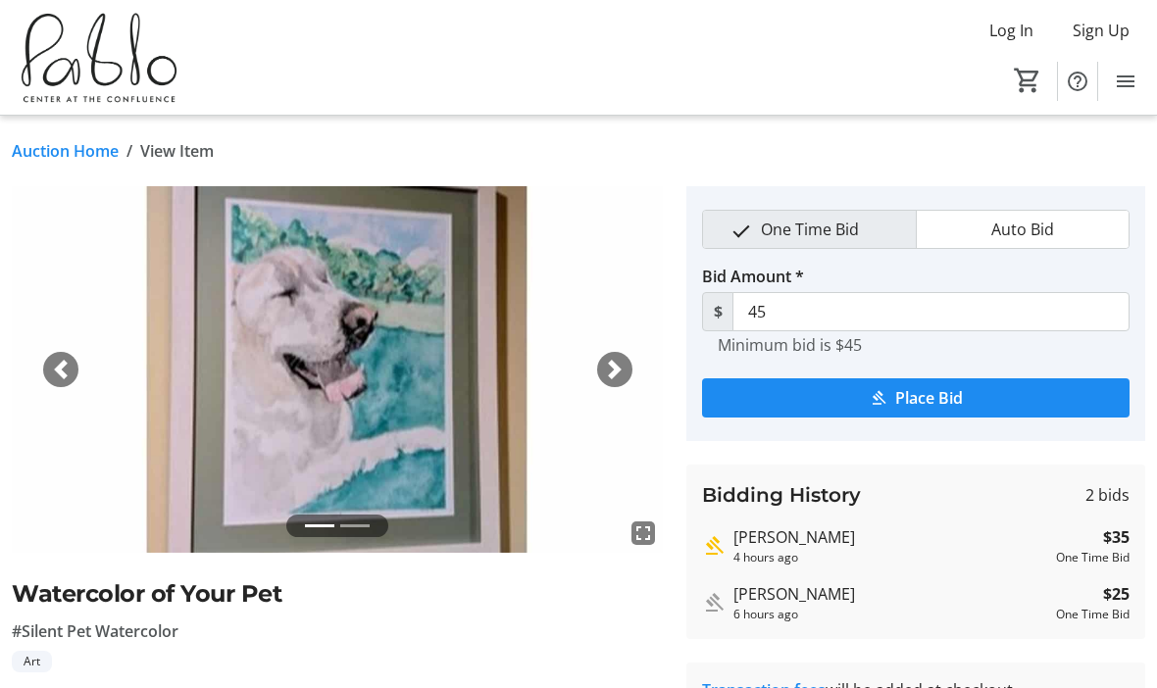
scroll to position [5285, 0]
